Goal: Task Accomplishment & Management: Use online tool/utility

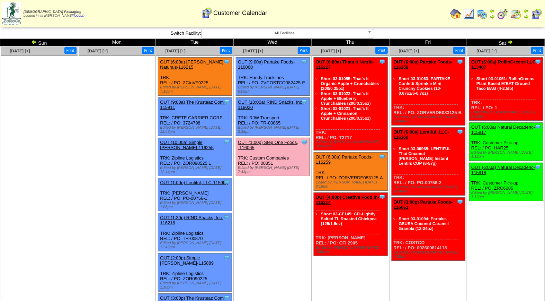
click at [264, 140] on link "OUT (1:00p) Step One Foods, -116065" at bounding box center [268, 145] width 60 height 10
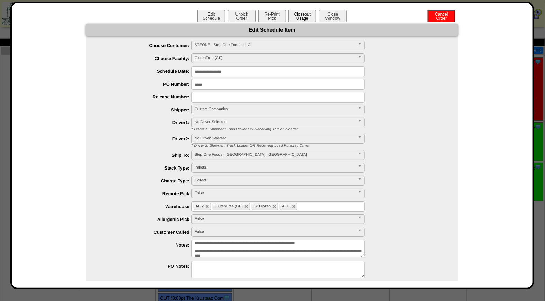
click at [305, 15] on button "Closeout Usage" at bounding box center [303, 16] width 28 height 12
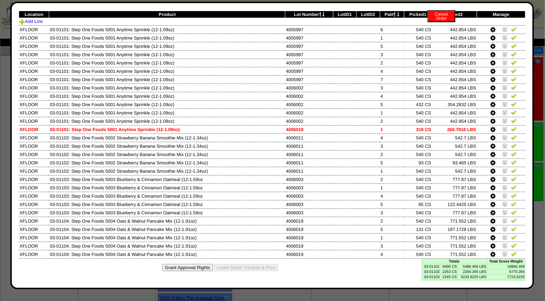
scroll to position [26, 0]
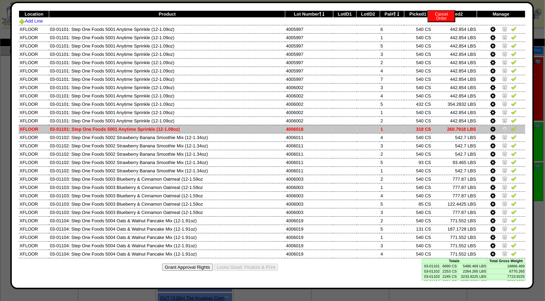
click at [502, 127] on img at bounding box center [505, 129] width 6 height 6
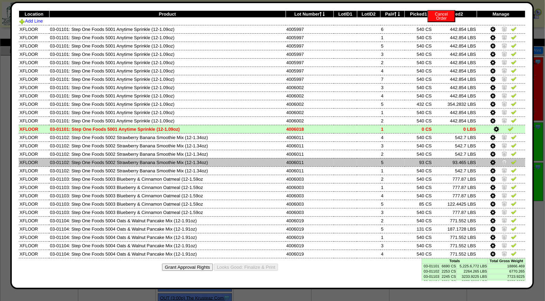
click at [502, 159] on img at bounding box center [505, 162] width 6 height 6
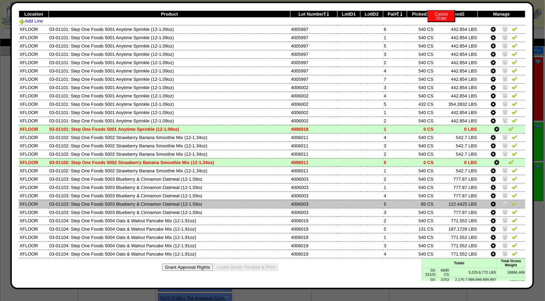
click at [503, 201] on img at bounding box center [506, 204] width 6 height 6
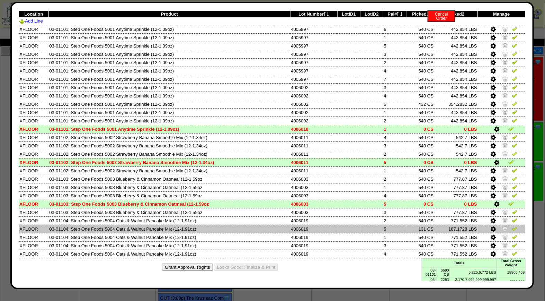
click at [503, 225] on img at bounding box center [506, 228] width 6 height 6
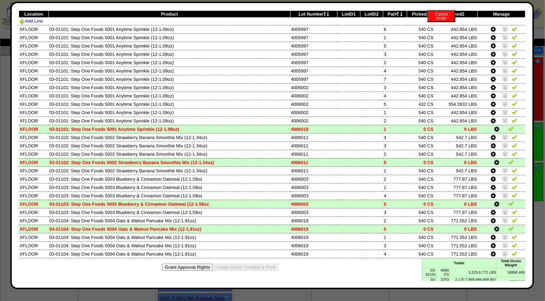
scroll to position [0, 0]
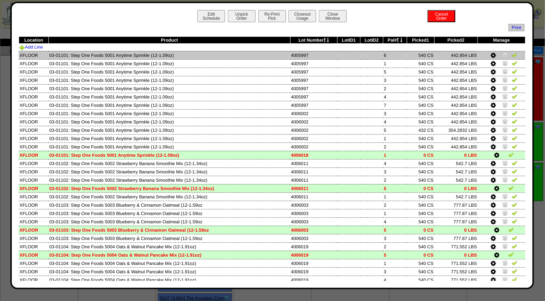
click at [512, 54] on img at bounding box center [515, 55] width 6 height 6
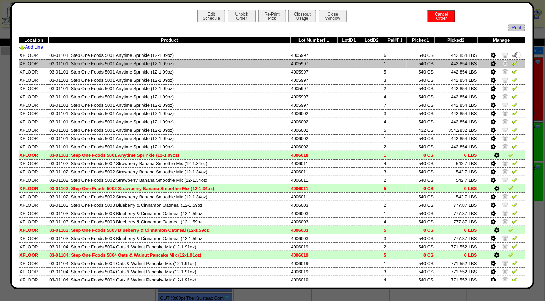
click at [512, 66] on img at bounding box center [515, 63] width 6 height 6
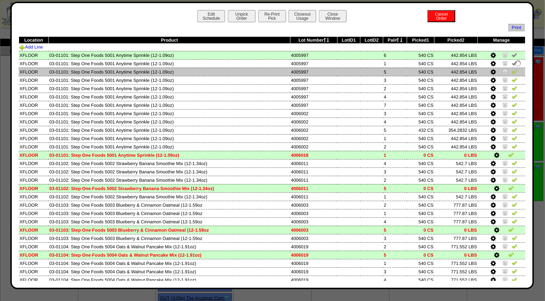
click at [512, 70] on img at bounding box center [515, 72] width 6 height 6
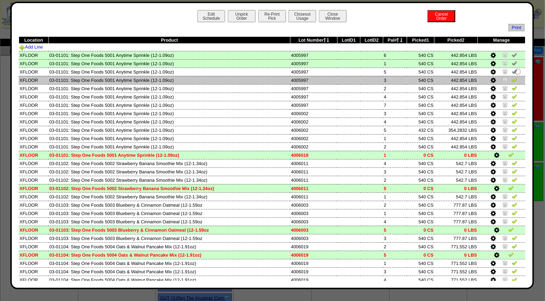
click at [512, 81] on img at bounding box center [515, 80] width 6 height 6
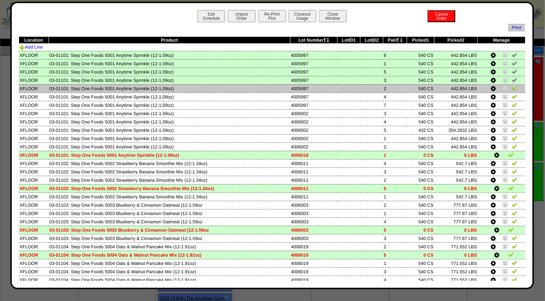
click at [512, 88] on img at bounding box center [515, 88] width 6 height 6
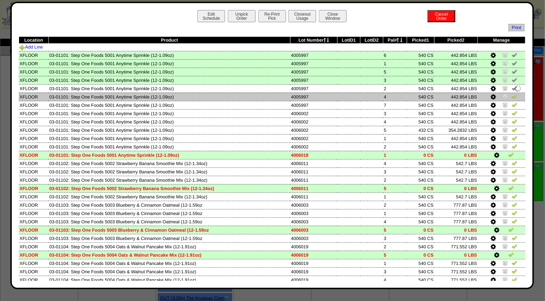
click at [512, 94] on img at bounding box center [515, 97] width 6 height 6
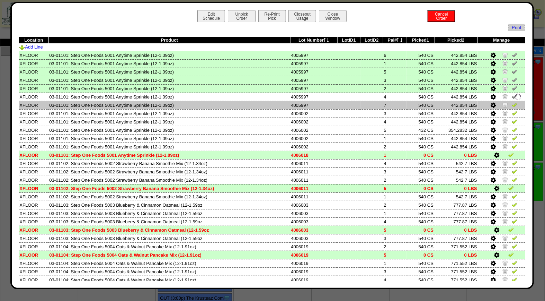
click at [512, 104] on img at bounding box center [515, 105] width 6 height 6
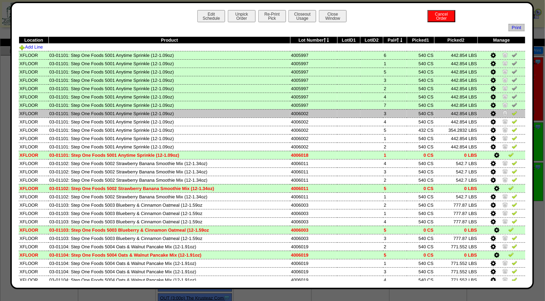
click at [512, 111] on img at bounding box center [515, 113] width 6 height 6
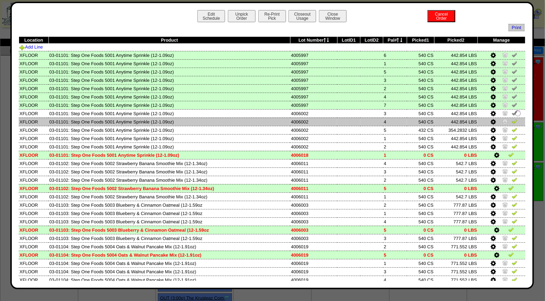
click at [512, 120] on img at bounding box center [515, 121] width 6 height 6
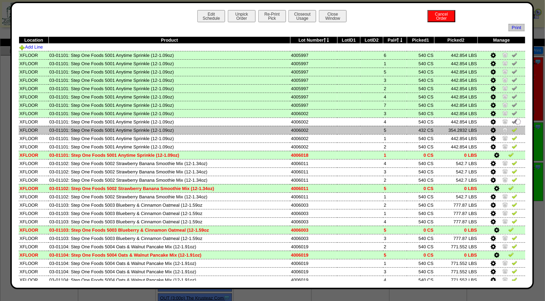
click at [512, 127] on img at bounding box center [515, 130] width 6 height 6
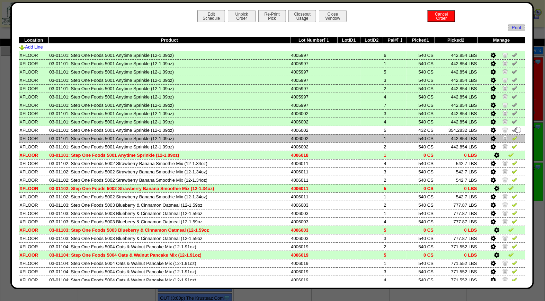
click at [512, 137] on img at bounding box center [515, 138] width 6 height 6
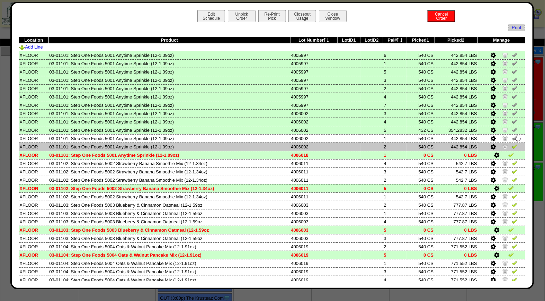
click at [512, 144] on img at bounding box center [515, 146] width 6 height 6
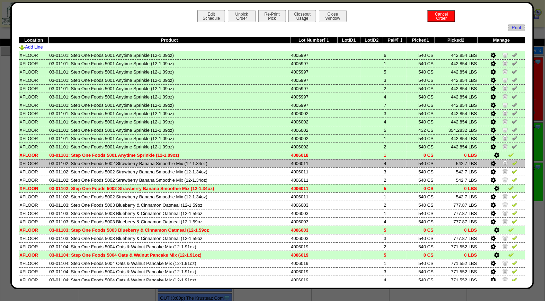
click at [512, 163] on img at bounding box center [515, 163] width 6 height 6
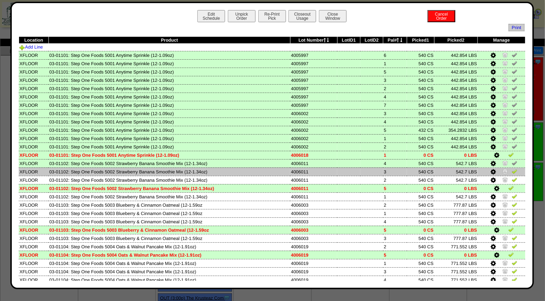
click at [512, 170] on img at bounding box center [515, 171] width 6 height 6
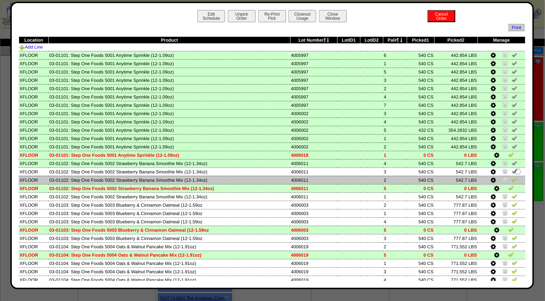
click at [512, 177] on img at bounding box center [515, 180] width 6 height 6
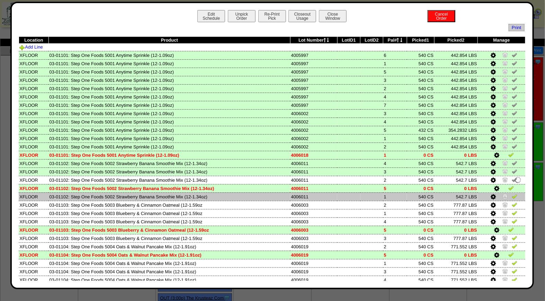
click at [512, 196] on img at bounding box center [515, 196] width 6 height 6
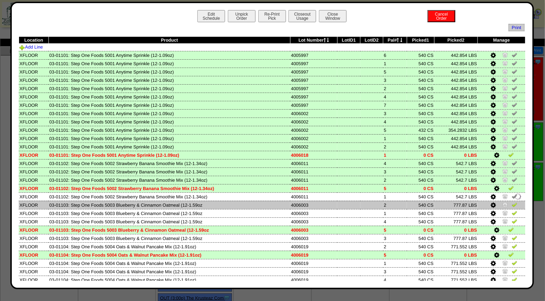
click at [512, 202] on img at bounding box center [515, 205] width 6 height 6
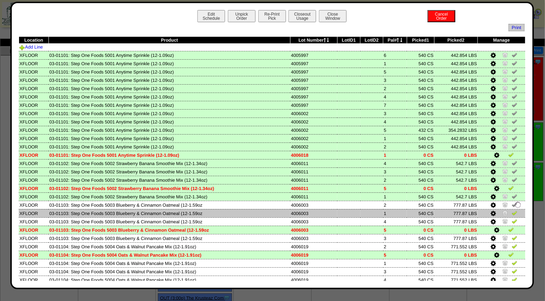
click at [512, 210] on img at bounding box center [515, 213] width 6 height 6
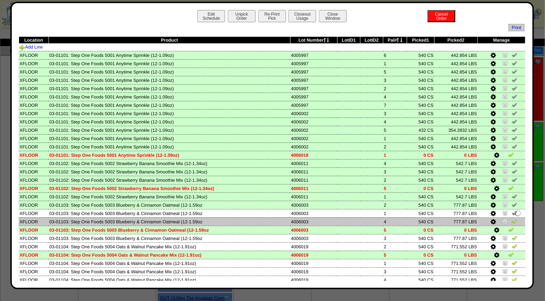
click at [512, 218] on img at bounding box center [515, 221] width 6 height 6
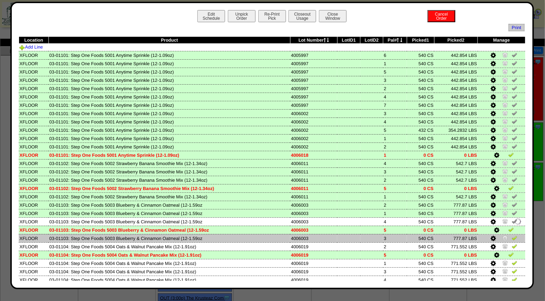
click at [512, 235] on img at bounding box center [515, 238] width 6 height 6
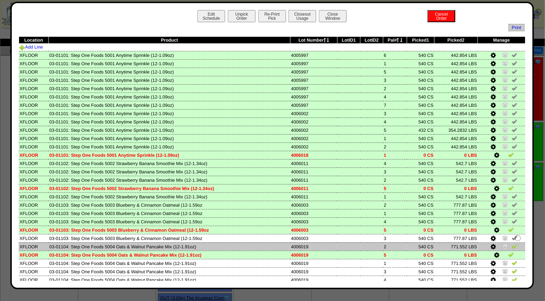
click at [512, 243] on img at bounding box center [515, 246] width 6 height 6
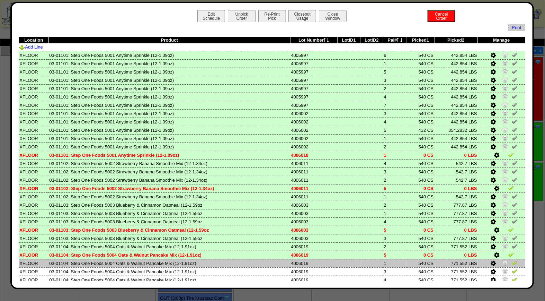
click at [512, 261] on img at bounding box center [515, 263] width 6 height 6
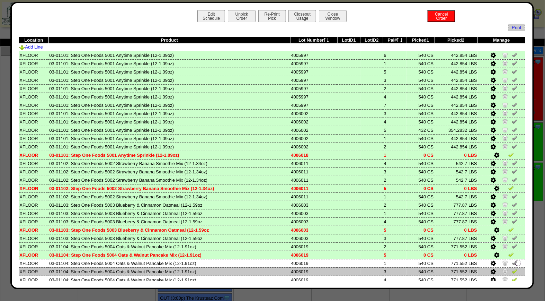
click at [512, 268] on img at bounding box center [515, 271] width 6 height 6
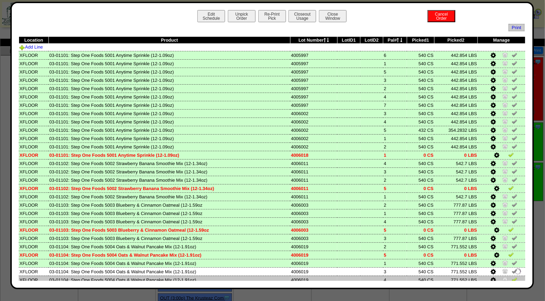
click at [512, 276] on img at bounding box center [515, 279] width 6 height 6
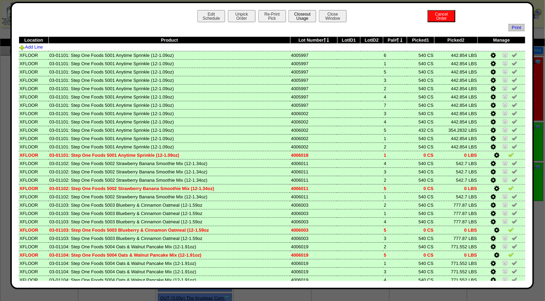
click at [302, 14] on button "Closeout Usage" at bounding box center [303, 16] width 28 height 12
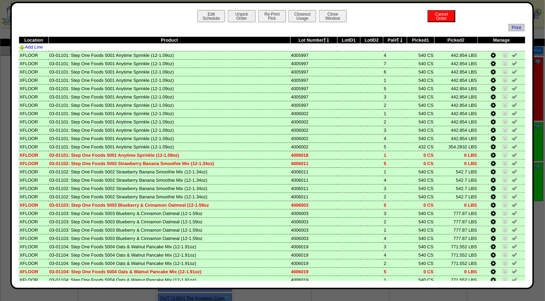
scroll to position [26, 0]
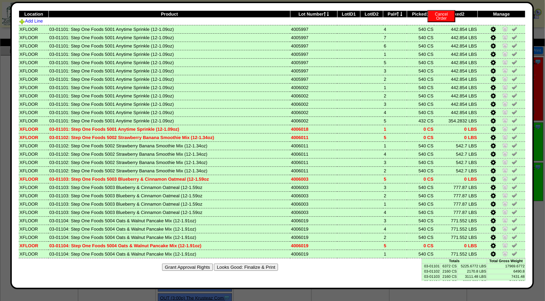
click at [381, 272] on div "Edit Schedule Unpick Order Re-Print Pick Closeout Usage Cancel Order Close Wind…" at bounding box center [272, 145] width 507 height 271
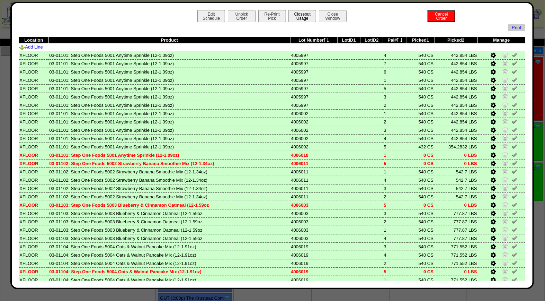
click at [299, 17] on button "Closeout Usage" at bounding box center [303, 16] width 28 height 12
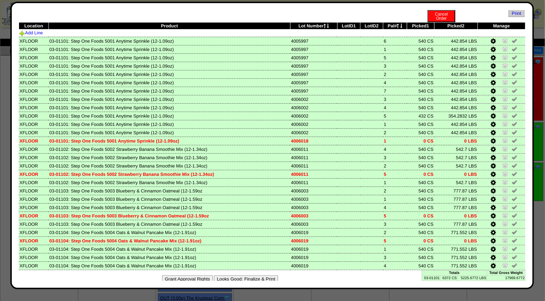
scroll to position [26, 0]
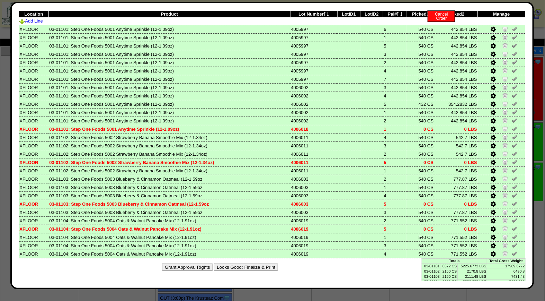
click at [247, 263] on button "Looks Good: Finalize & Print" at bounding box center [246, 266] width 64 height 7
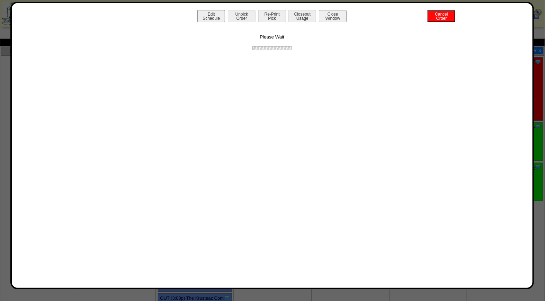
scroll to position [0, 0]
click at [272, 16] on button "Print BOL" at bounding box center [272, 16] width 28 height 12
